Goal: Information Seeking & Learning: Learn about a topic

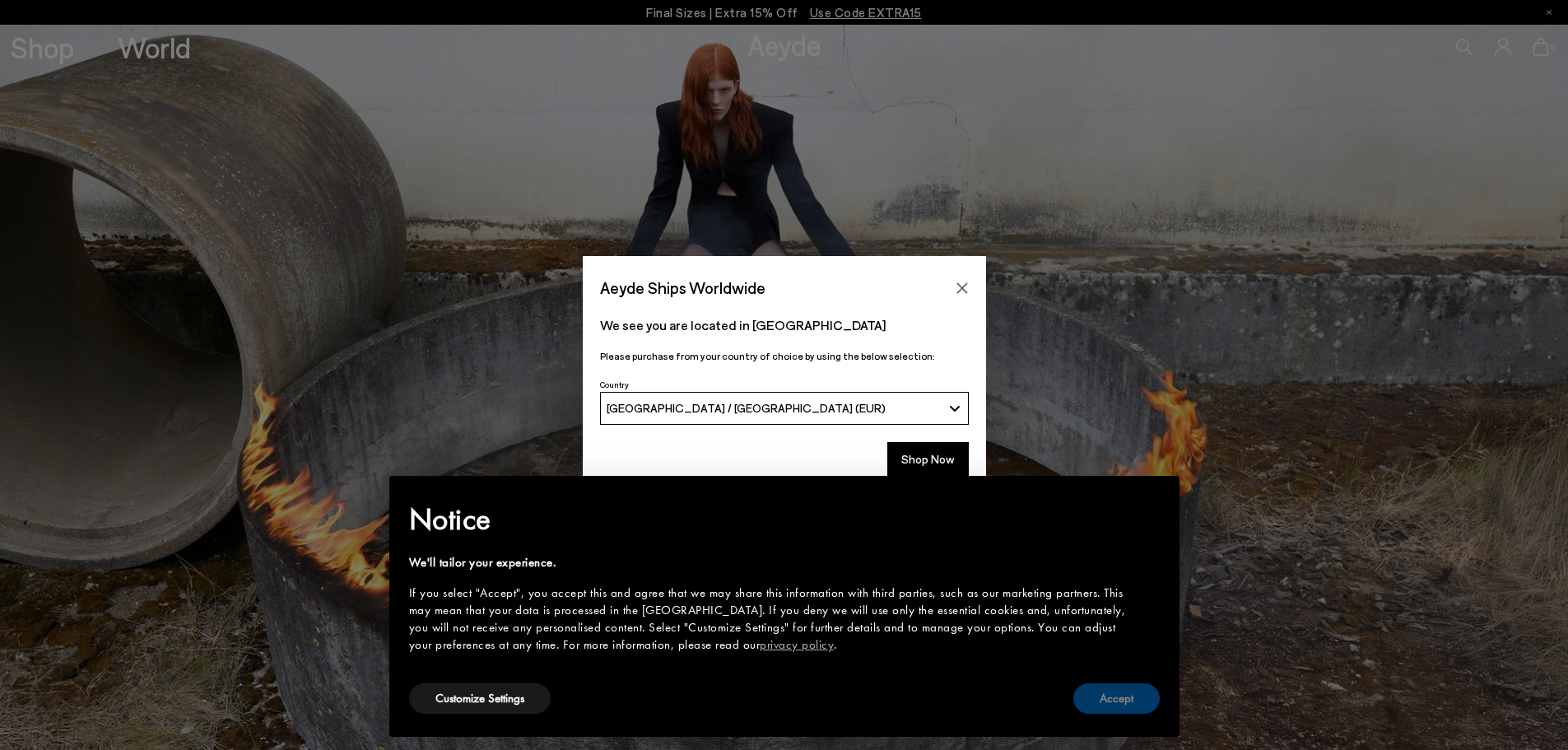
click at [1133, 700] on button "Accept" at bounding box center [1116, 698] width 87 height 30
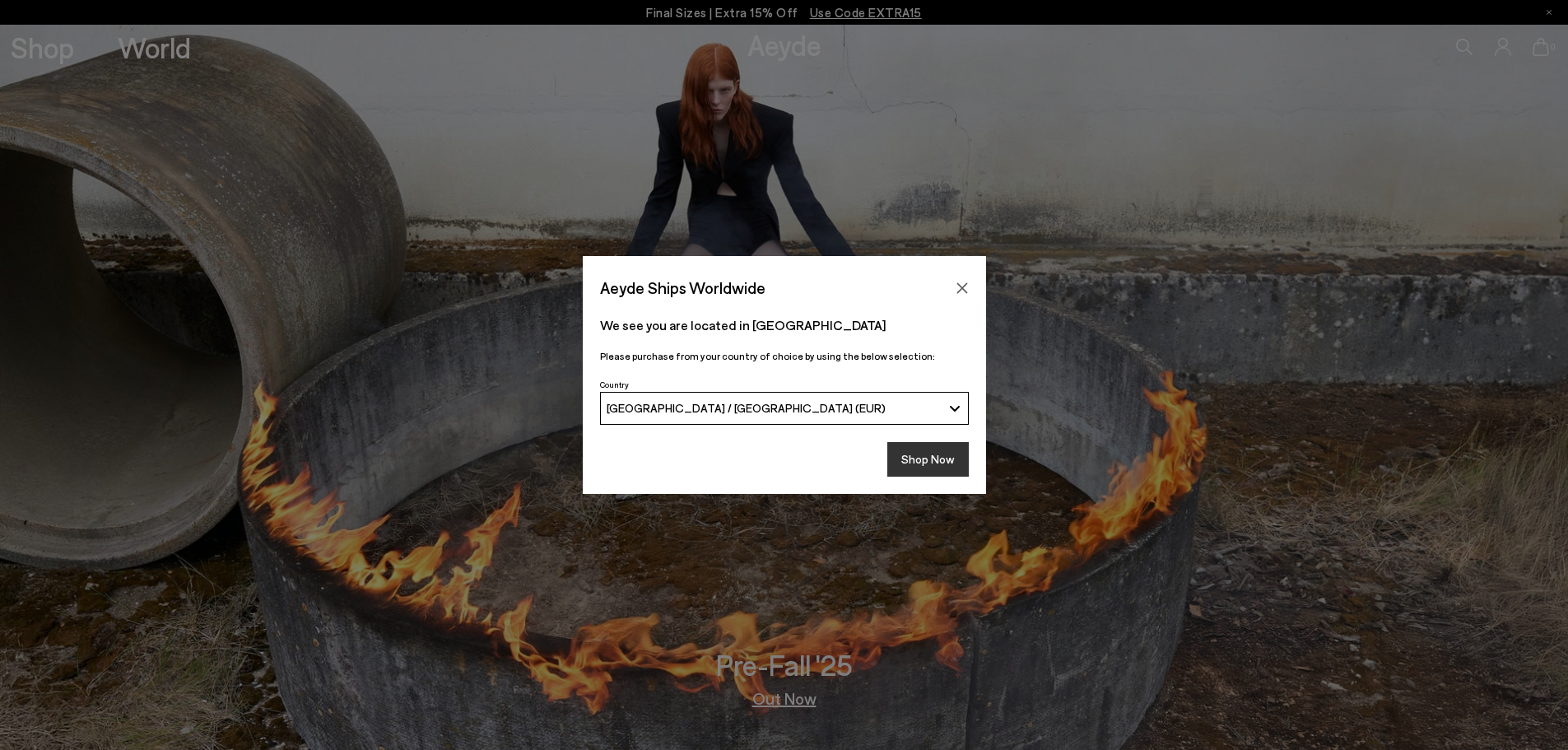
click at [928, 467] on button "Shop Now" at bounding box center [928, 459] width 82 height 34
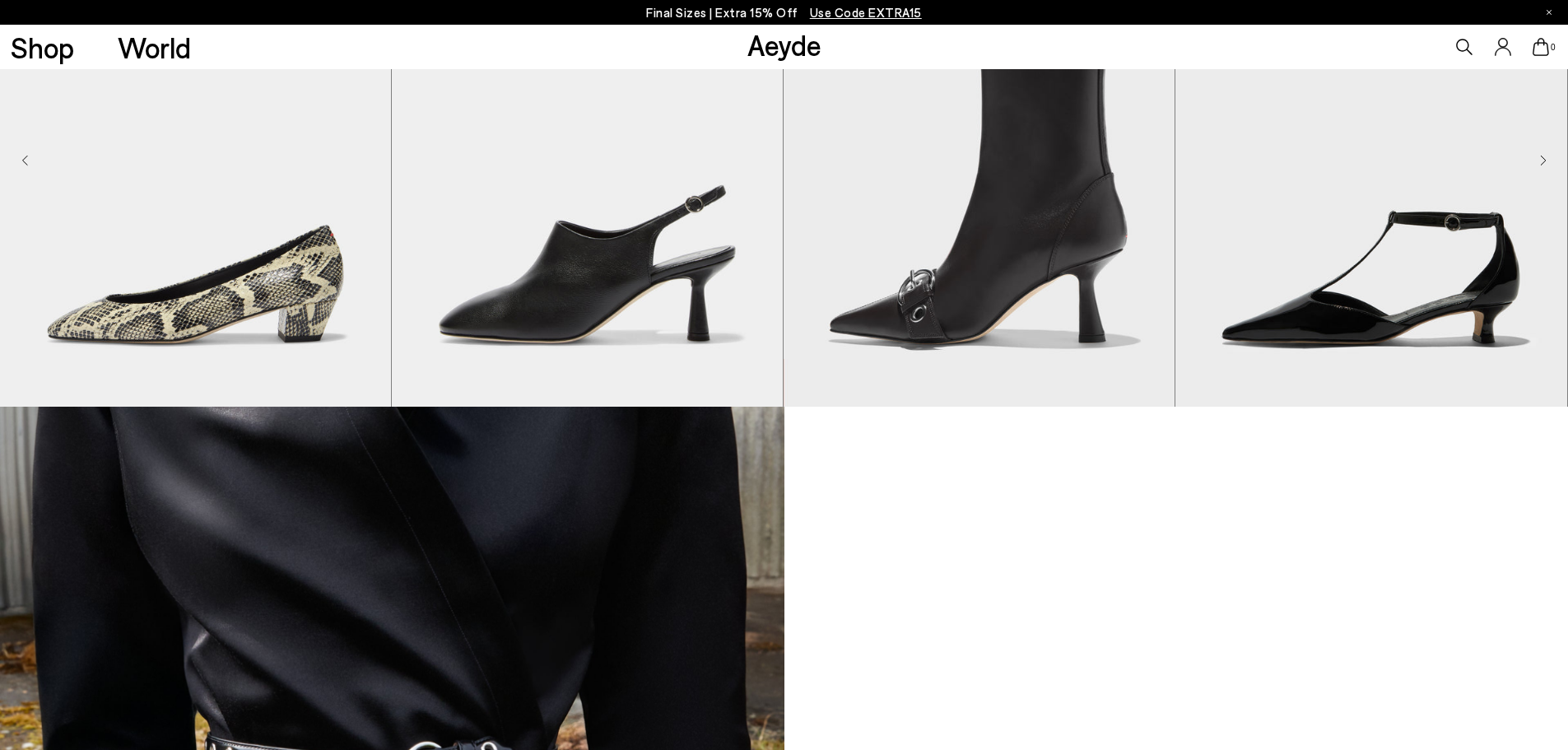
scroll to position [3417, 0]
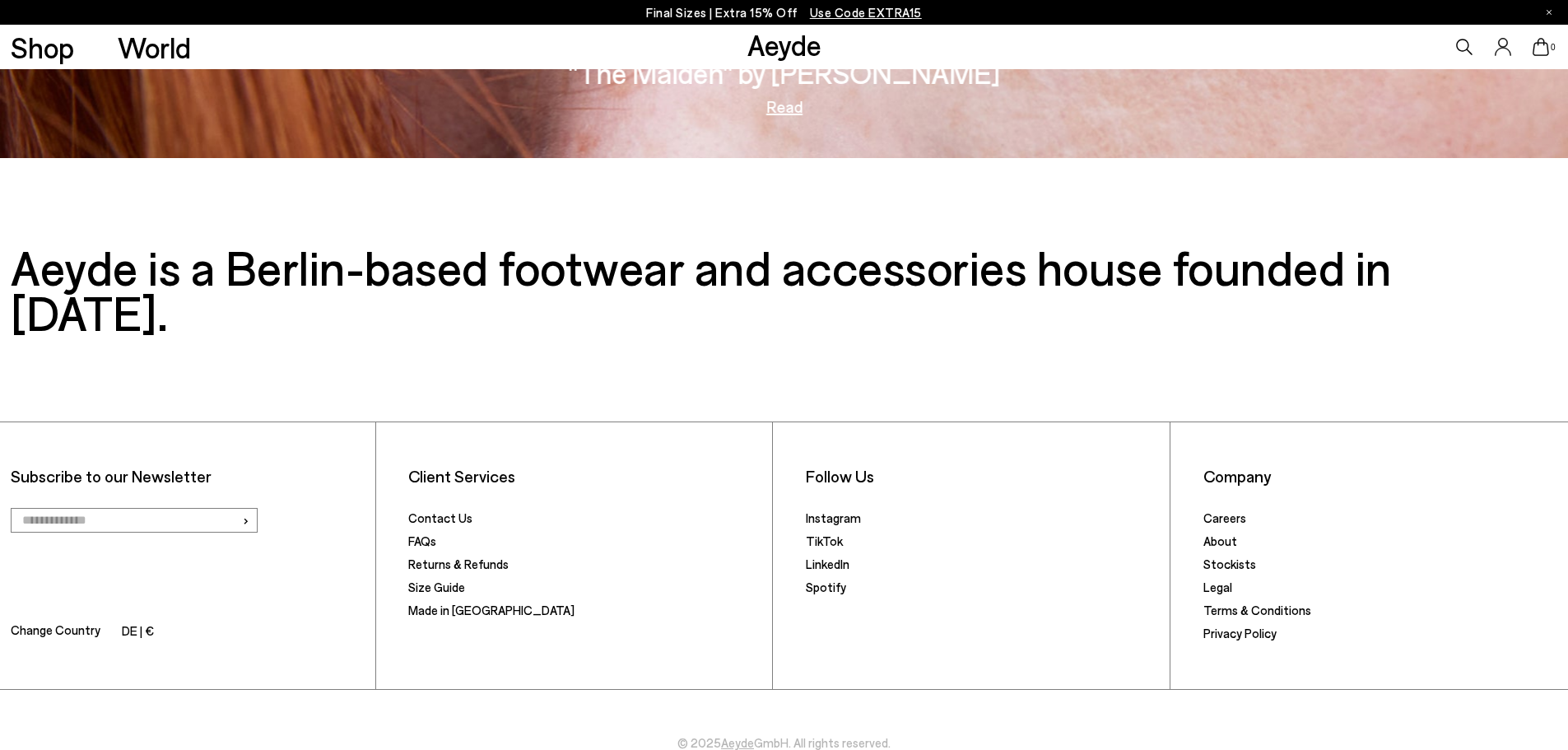
drag, startPoint x: 1579, startPoint y: 156, endPoint x: 1579, endPoint y: 717, distance: 561.0
click at [1220, 511] on link "Careers" at bounding box center [1225, 518] width 43 height 15
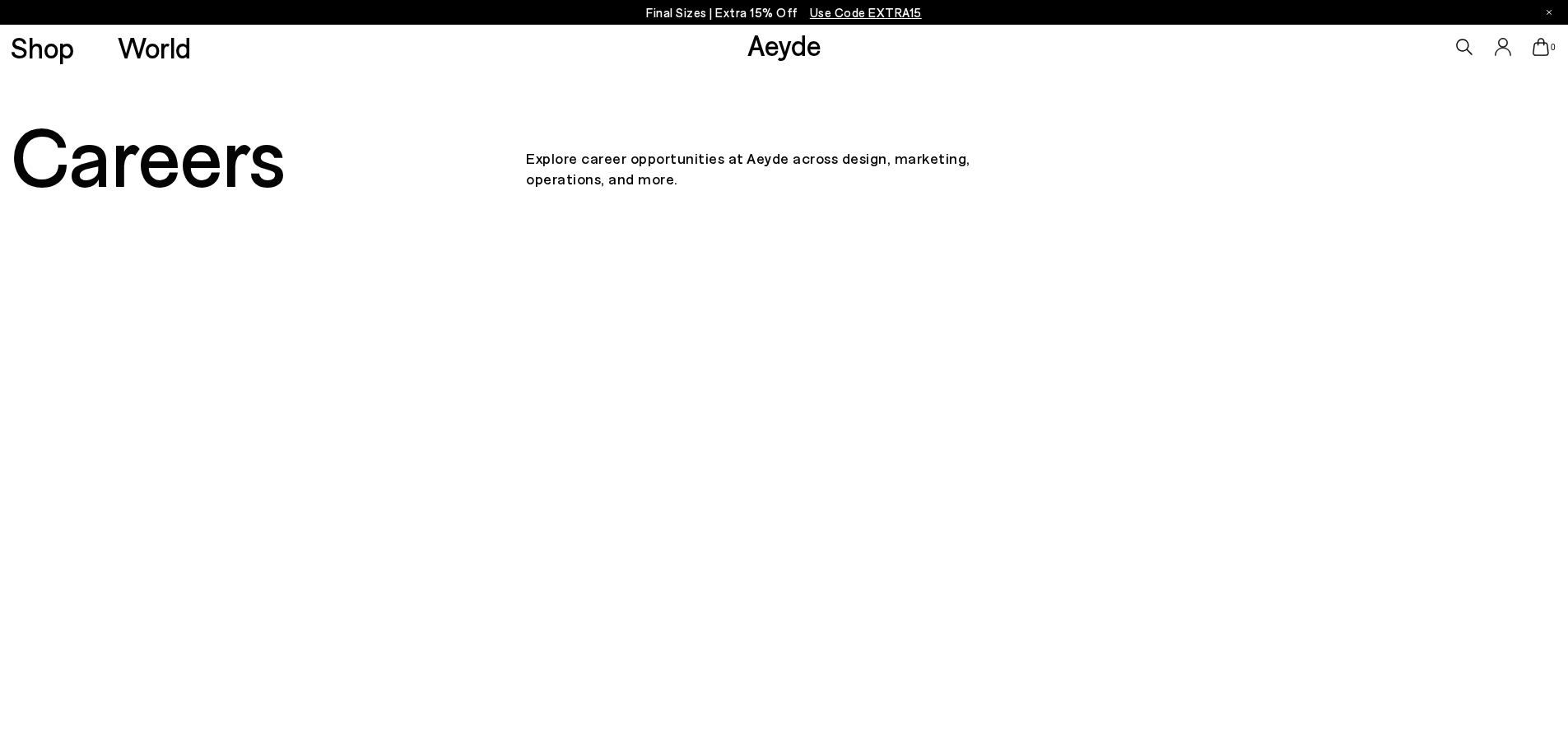
scroll to position [1482, 0]
